Goal: Task Accomplishment & Management: Use online tool/utility

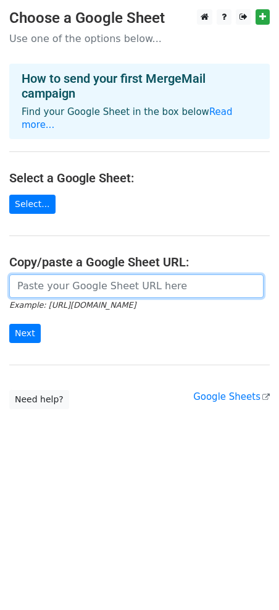
drag, startPoint x: 90, startPoint y: 288, endPoint x: 64, endPoint y: 308, distance: 32.6
click at [90, 288] on input "url" at bounding box center [136, 285] width 255 height 23
paste input "[URL][DOMAIN_NAME]"
type input "[URL][DOMAIN_NAME]"
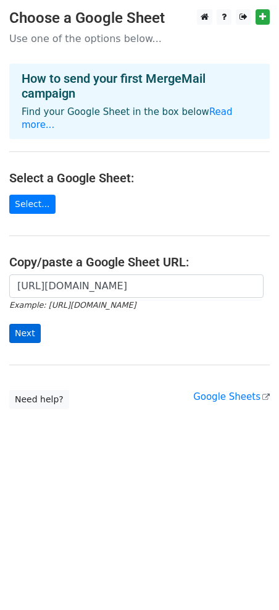
click at [39, 335] on form "[URL][DOMAIN_NAME] Example: [URL][DOMAIN_NAME] Next" at bounding box center [139, 308] width 261 height 69
click at [35, 336] on input "Next" at bounding box center [25, 333] width 32 height 19
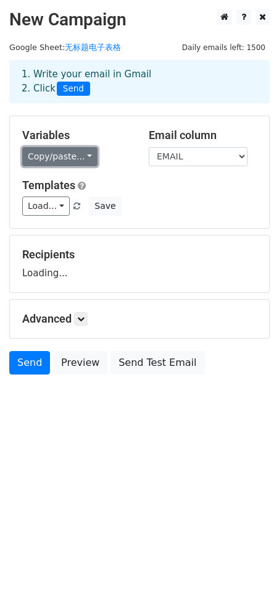
click at [54, 161] on link "Copy/paste..." at bounding box center [59, 156] width 75 height 19
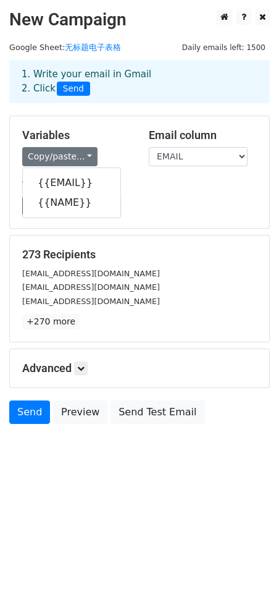
click at [54, 215] on div "Variables Copy/paste... {{EMAIL}} {{NAME}} Email column EMAIL NAME Templates Lo…" at bounding box center [140, 172] width 260 height 112
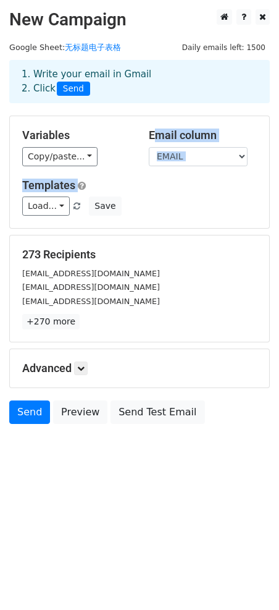
click at [46, 213] on div at bounding box center [46, 213] width 0 height 0
drag, startPoint x: 59, startPoint y: 163, endPoint x: 46, endPoint y: 196, distance: 35.6
click at [59, 163] on link "Copy/paste..." at bounding box center [59, 156] width 75 height 19
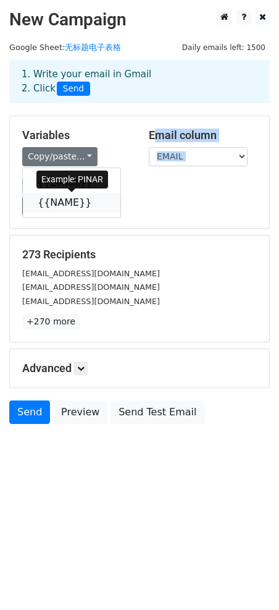
click at [46, 205] on link "{{NAME}}" at bounding box center [72, 203] width 98 height 20
copy div "Email column EMAIL NAME Templates Load..."
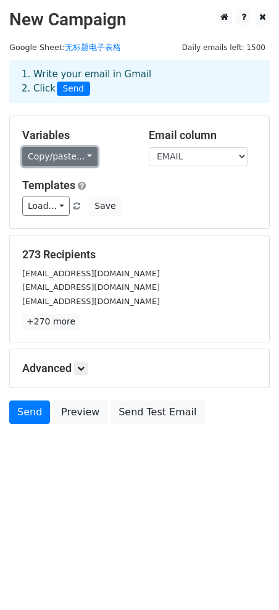
click at [68, 151] on link "Copy/paste..." at bounding box center [59, 156] width 75 height 19
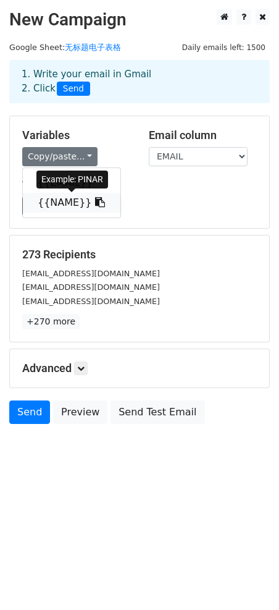
click at [65, 203] on link "{{NAME}}" at bounding box center [72, 203] width 98 height 20
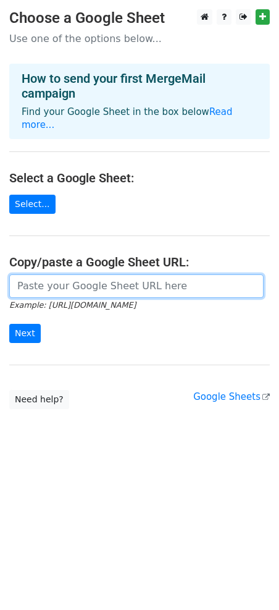
click at [78, 276] on input "url" at bounding box center [136, 285] width 255 height 23
paste input "[URL][DOMAIN_NAME]"
type input "[URL][DOMAIN_NAME]"
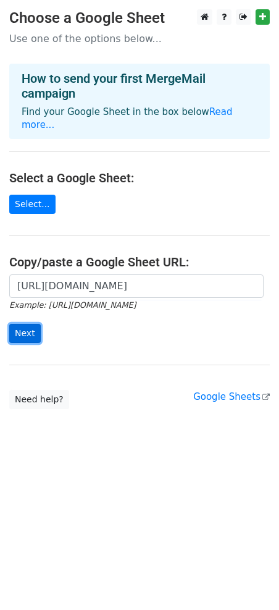
click at [22, 326] on input "Next" at bounding box center [25, 333] width 32 height 19
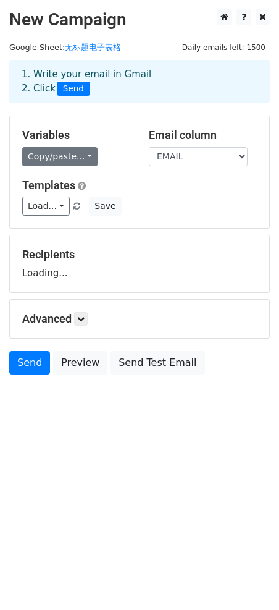
click at [56, 159] on link "Copy/paste..." at bounding box center [59, 156] width 75 height 19
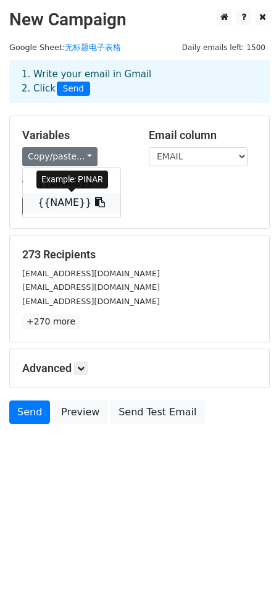
click at [62, 205] on link "{{NAME}}" at bounding box center [72, 203] width 98 height 20
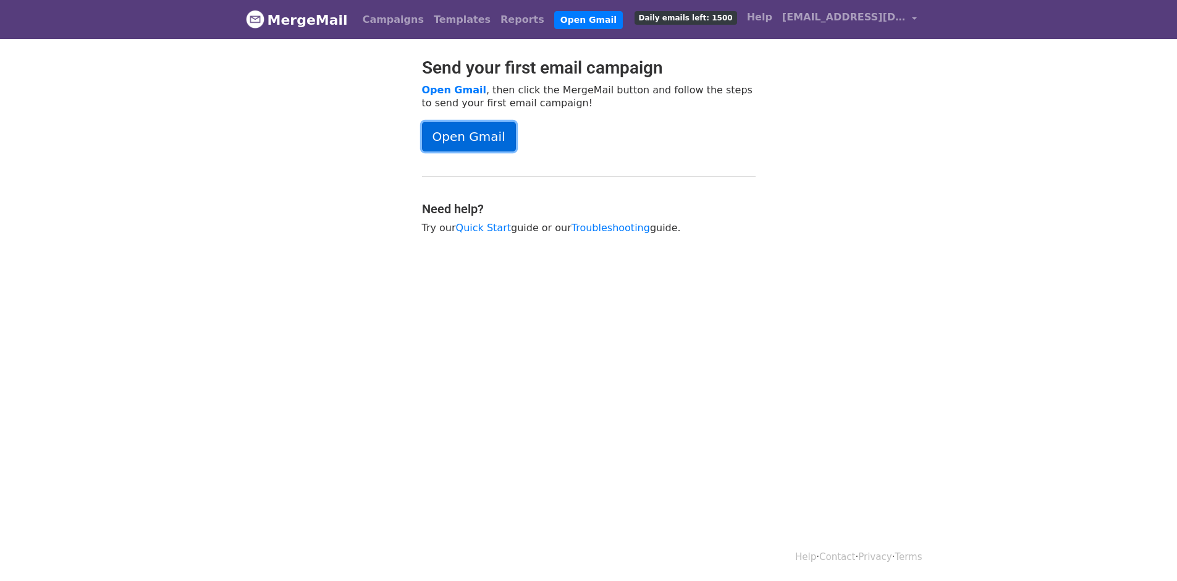
click at [507, 134] on link "Open Gmail" at bounding box center [469, 137] width 94 height 30
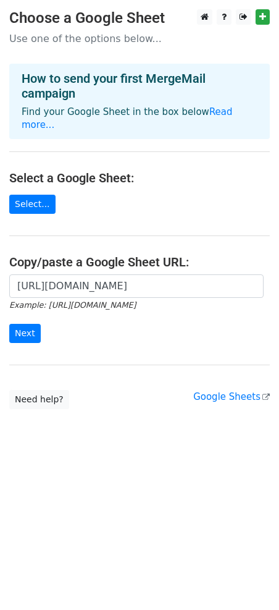
scroll to position [0, 314]
type input "https://docs.google.com/spreadsheets/d/1KYFQySZaW3g5uyrNBUJuNcEZ0Iv1CdKeU2085hX…"
drag, startPoint x: 33, startPoint y: 336, endPoint x: 38, endPoint y: 332, distance: 6.6
click at [33, 336] on input "Next" at bounding box center [25, 333] width 32 height 19
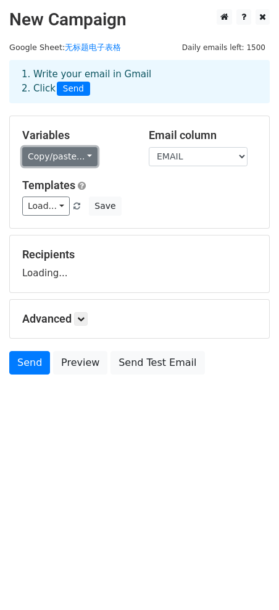
click at [58, 159] on link "Copy/paste..." at bounding box center [59, 156] width 75 height 19
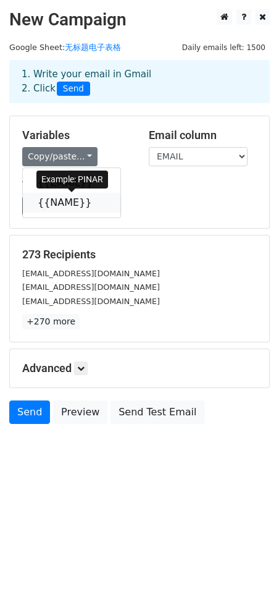
click at [67, 201] on link "{{NAME}}" at bounding box center [72, 203] width 98 height 20
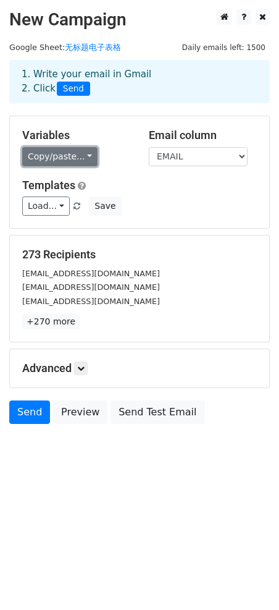
click at [45, 164] on link "Copy/paste..." at bounding box center [59, 156] width 75 height 19
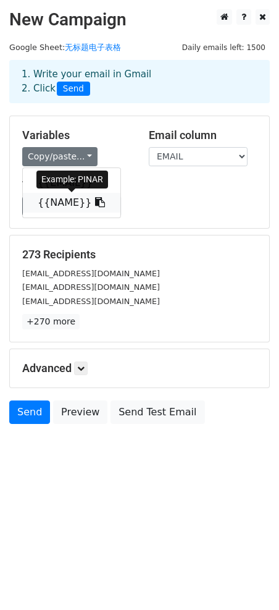
click at [61, 211] on link "{{NAME}}" at bounding box center [72, 203] width 98 height 20
